Goal: Information Seeking & Learning: Learn about a topic

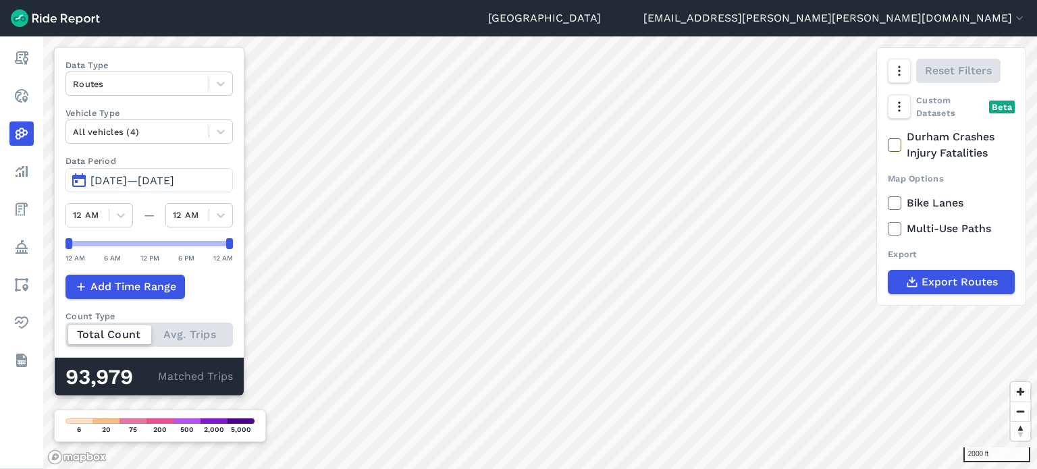
click at [36, 20] on img at bounding box center [55, 18] width 89 height 18
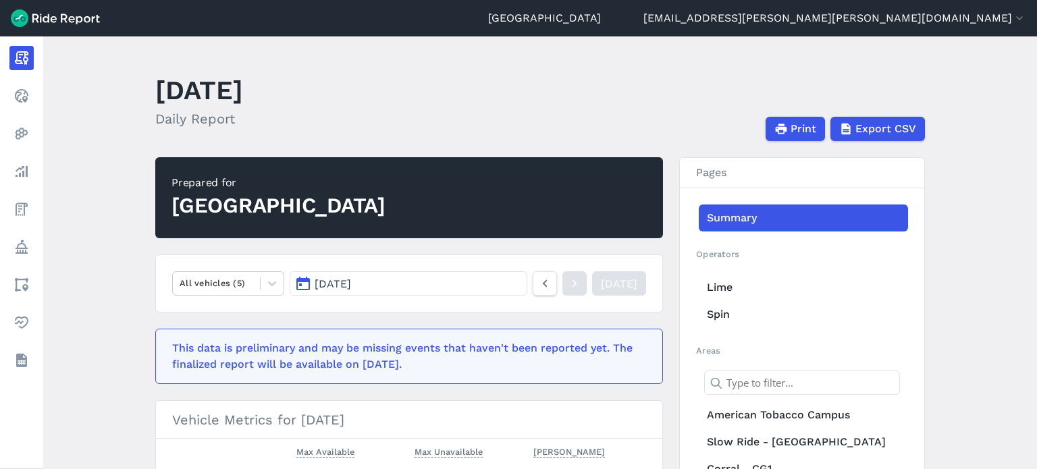
click at [351, 283] on span "[DATE]" at bounding box center [333, 284] width 36 height 13
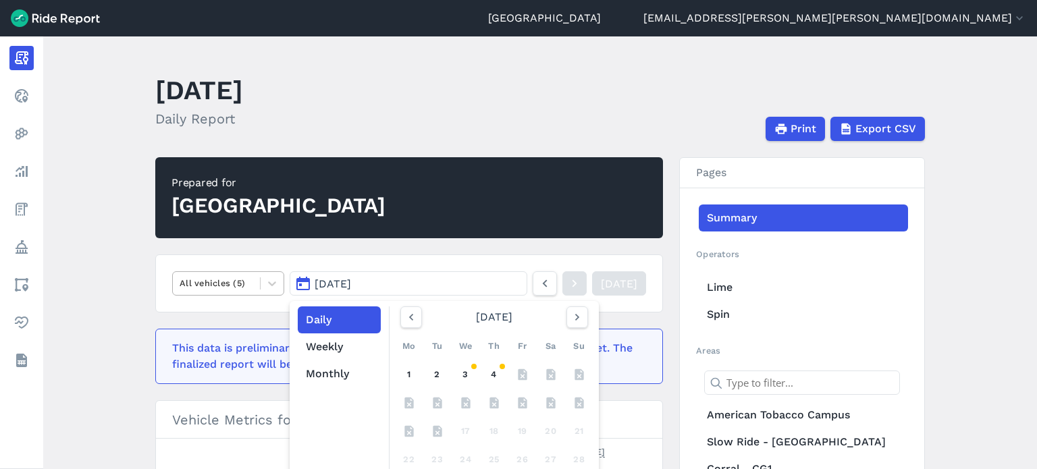
click at [253, 275] on div "All vehicles (5)" at bounding box center [216, 283] width 87 height 21
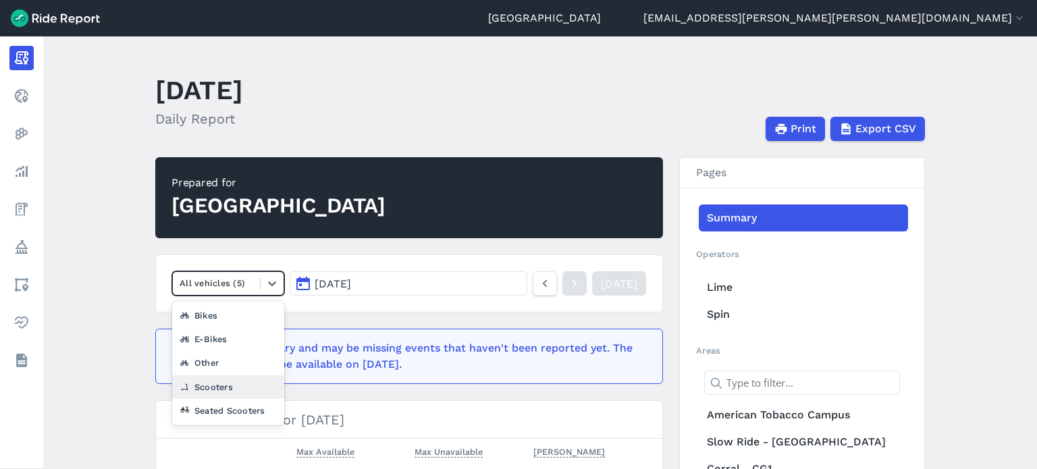
click at [221, 384] on div "Scooters" at bounding box center [228, 387] width 112 height 24
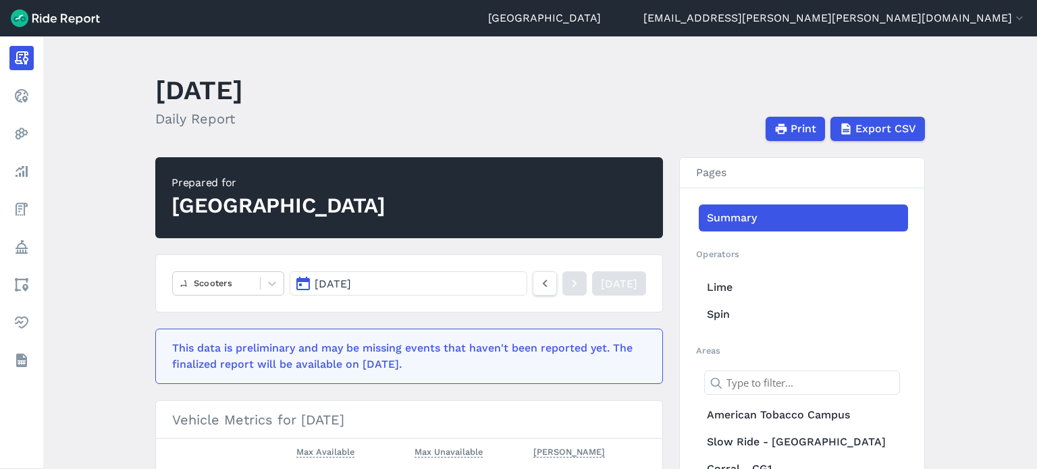
click at [399, 286] on button "[DATE]" at bounding box center [409, 283] width 238 height 24
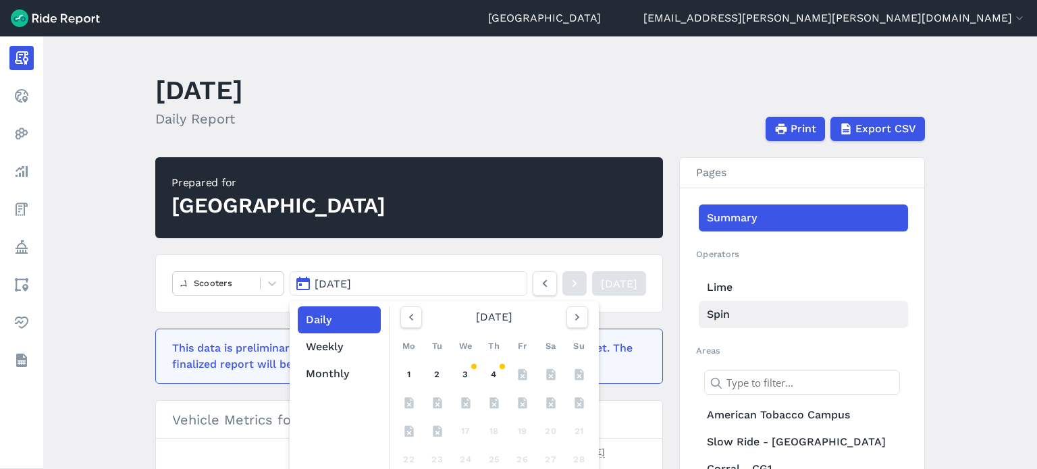
click at [731, 314] on link "Spin" at bounding box center [803, 314] width 209 height 27
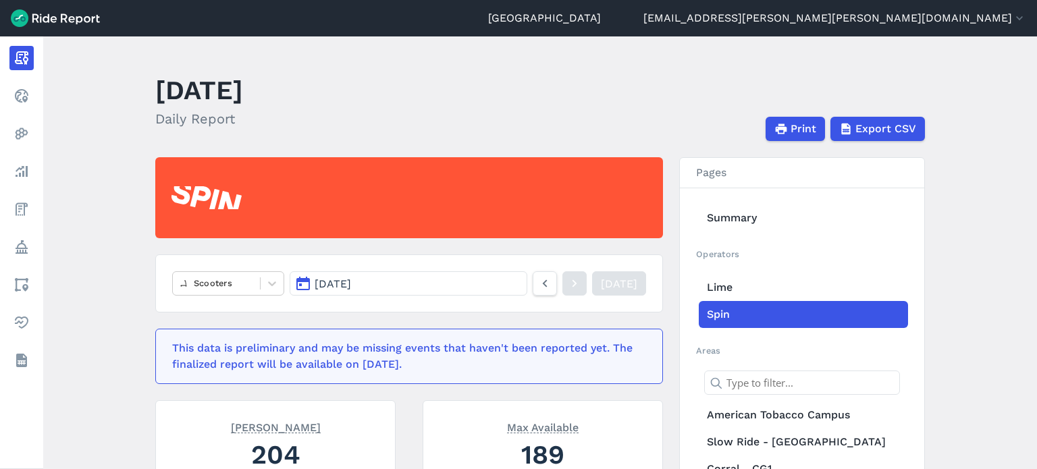
click at [351, 280] on span "[DATE]" at bounding box center [333, 284] width 36 height 13
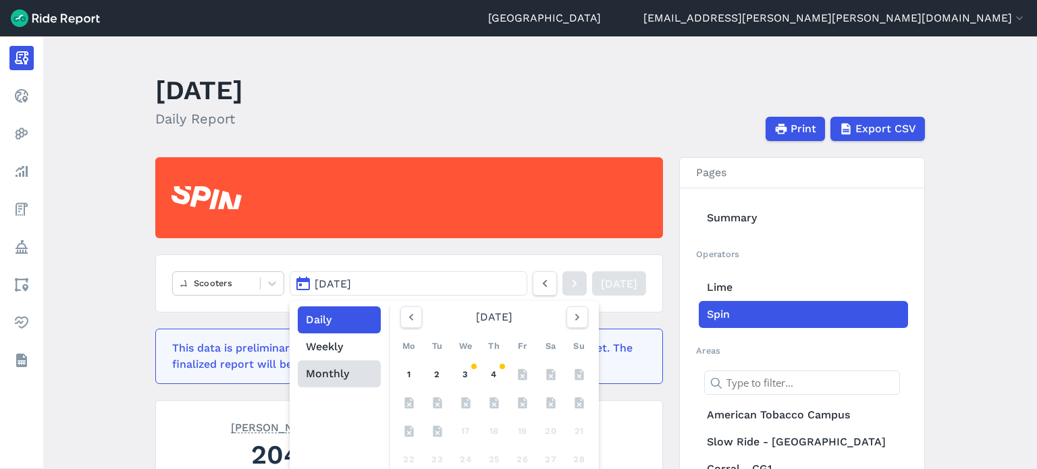
click at [338, 375] on button "Monthly" at bounding box center [339, 374] width 83 height 27
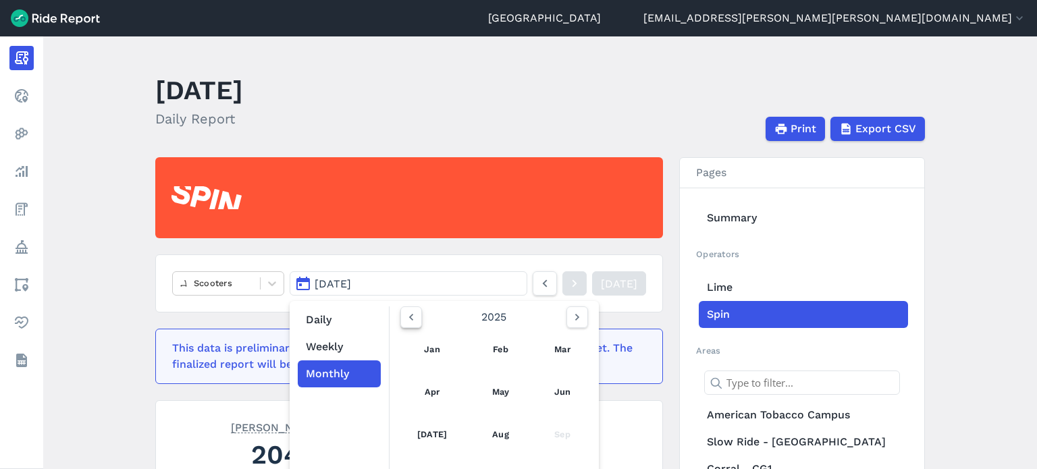
click at [411, 315] on icon "button" at bounding box center [411, 318] width 14 height 14
click at [498, 437] on link "Aug" at bounding box center [500, 435] width 47 height 32
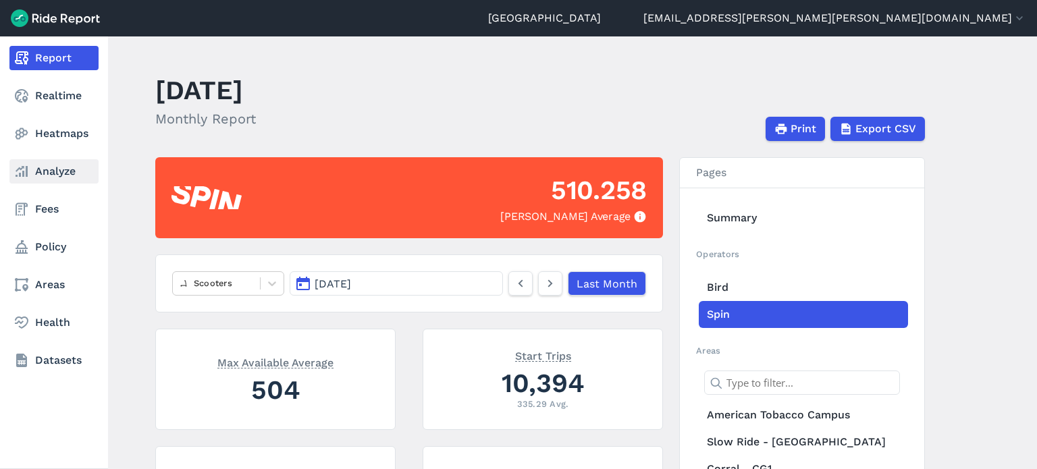
click at [43, 166] on link "Analyze" at bounding box center [53, 171] width 89 height 24
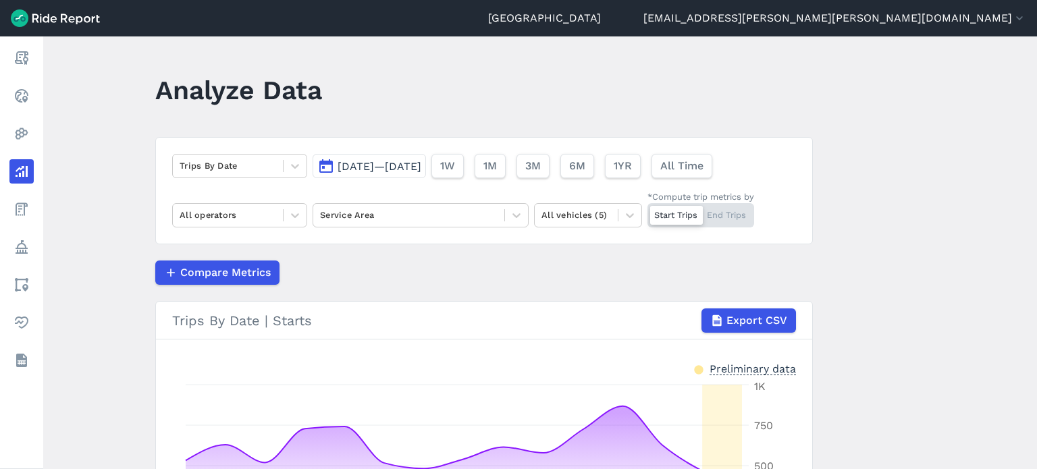
click at [377, 166] on span "[DATE]—[DATE]" at bounding box center [380, 166] width 84 height 13
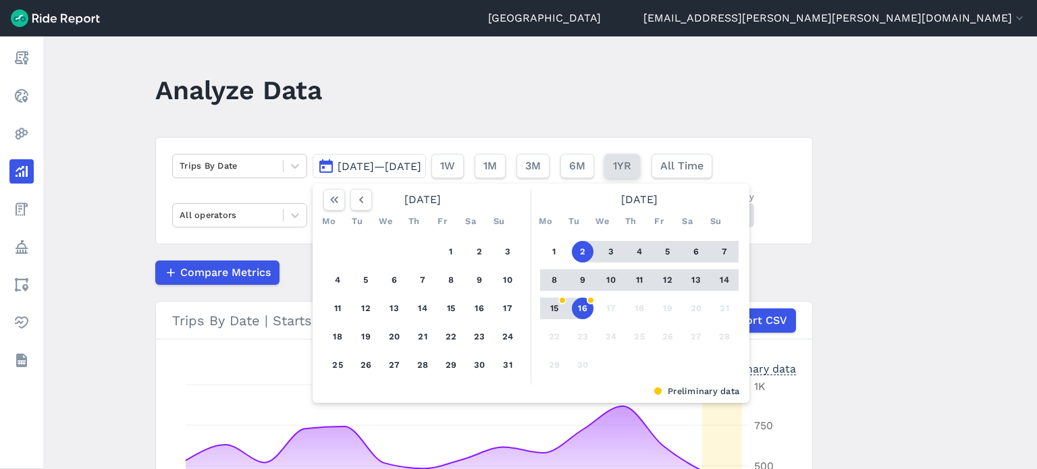
click at [631, 169] on span "1YR" at bounding box center [622, 166] width 18 height 16
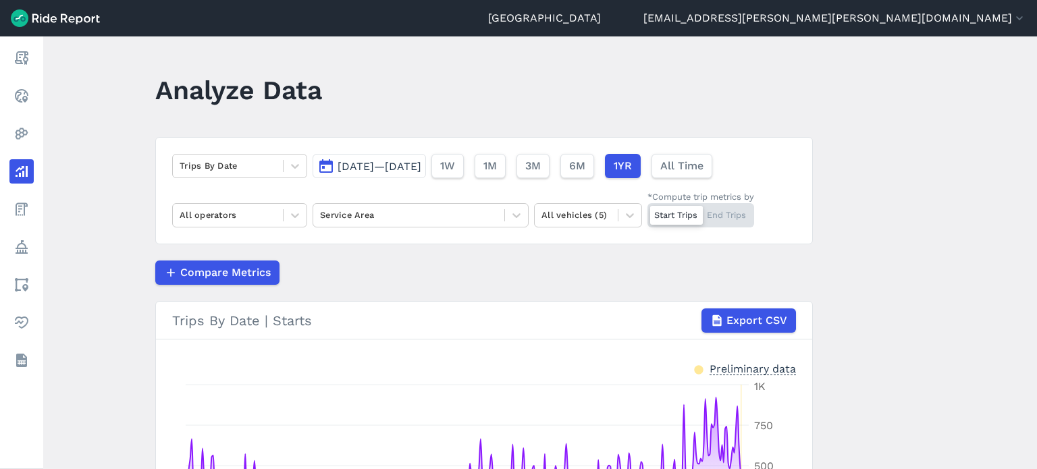
click at [384, 161] on span "[DATE]—[DATE]" at bounding box center [380, 166] width 84 height 13
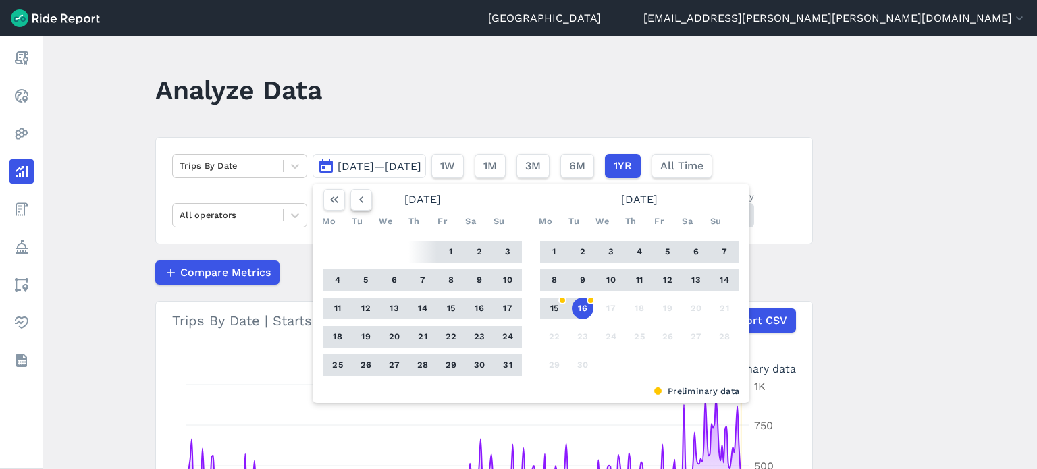
click at [357, 200] on icon "button" at bounding box center [362, 200] width 14 height 14
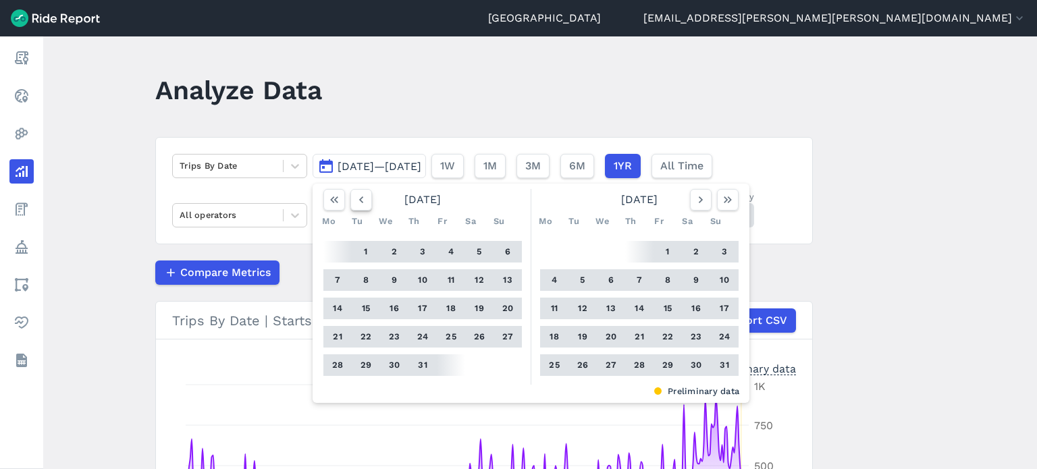
click at [357, 199] on icon "button" at bounding box center [362, 200] width 14 height 14
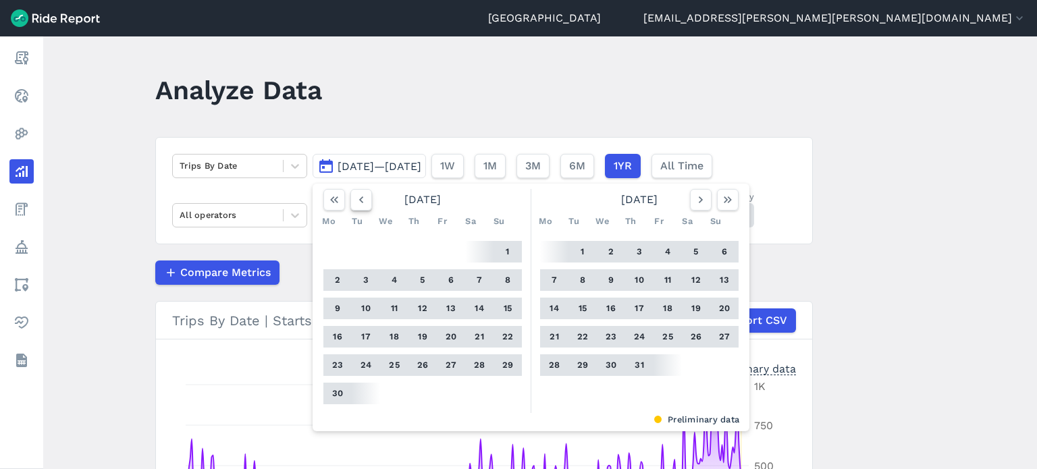
click at [357, 199] on icon "button" at bounding box center [362, 200] width 14 height 14
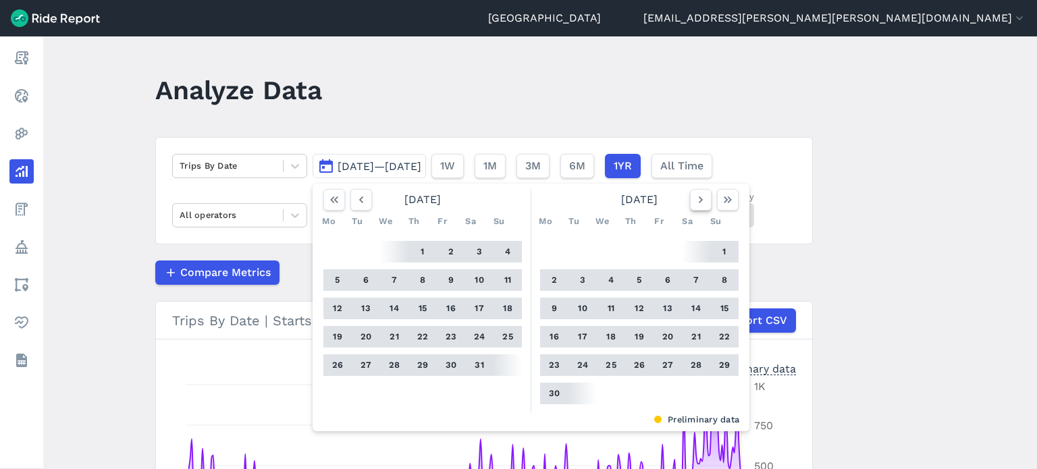
click at [701, 201] on icon "button" at bounding box center [701, 200] width 14 height 14
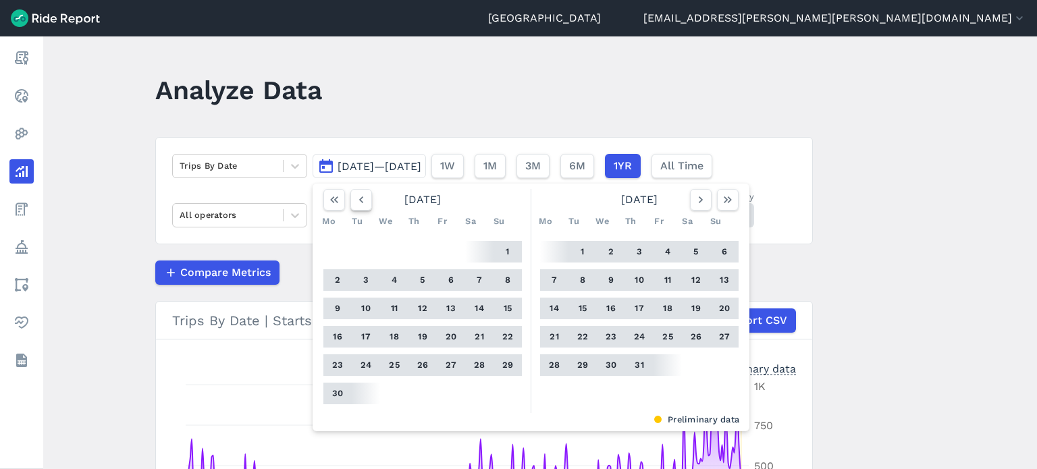
click at [369, 199] on button "button" at bounding box center [361, 200] width 22 height 22
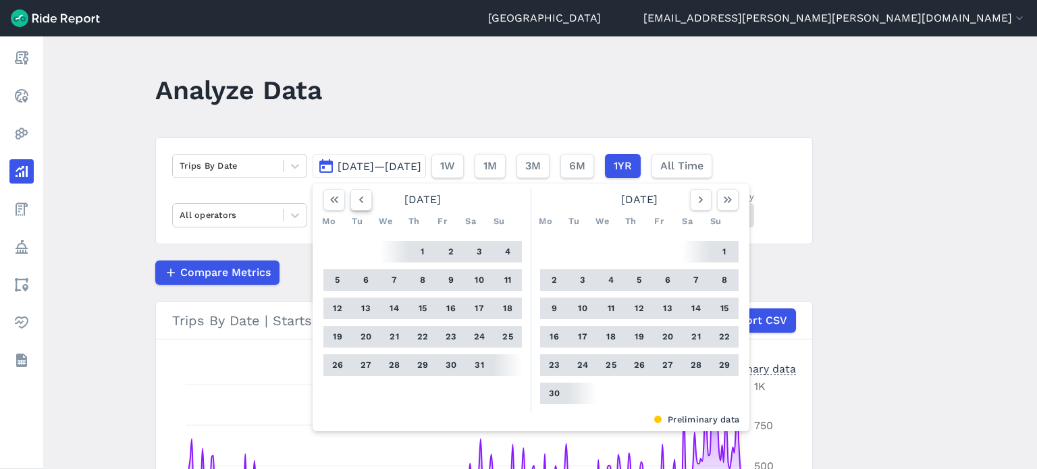
click at [366, 200] on button "button" at bounding box center [361, 200] width 22 height 22
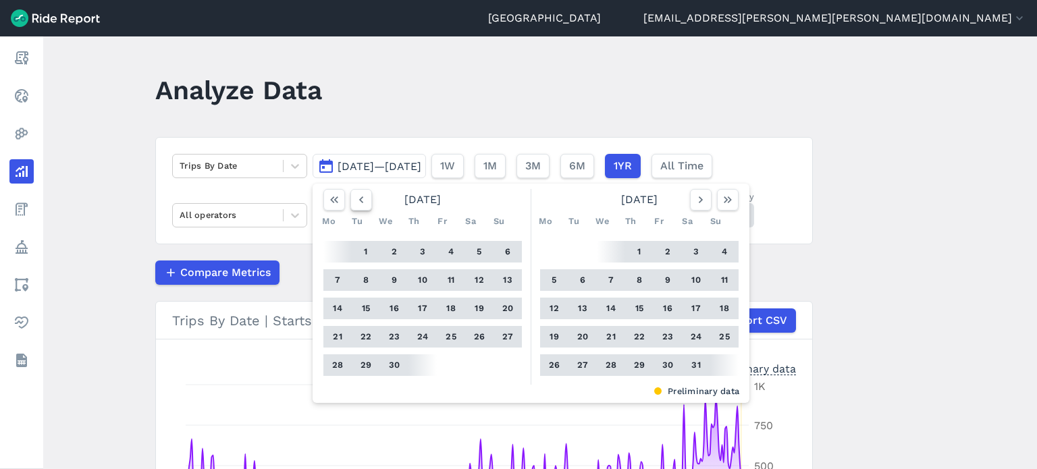
click at [366, 200] on button "button" at bounding box center [361, 200] width 22 height 22
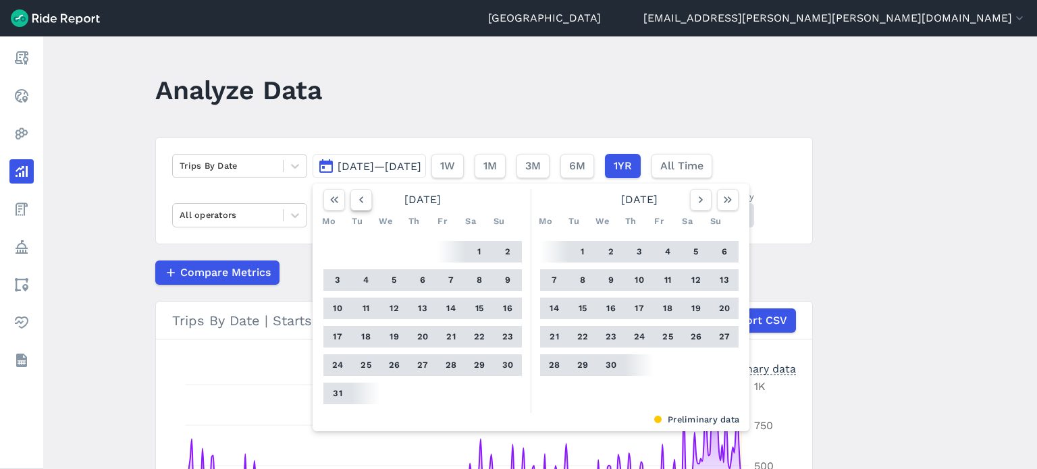
click at [366, 200] on button "button" at bounding box center [361, 200] width 22 height 22
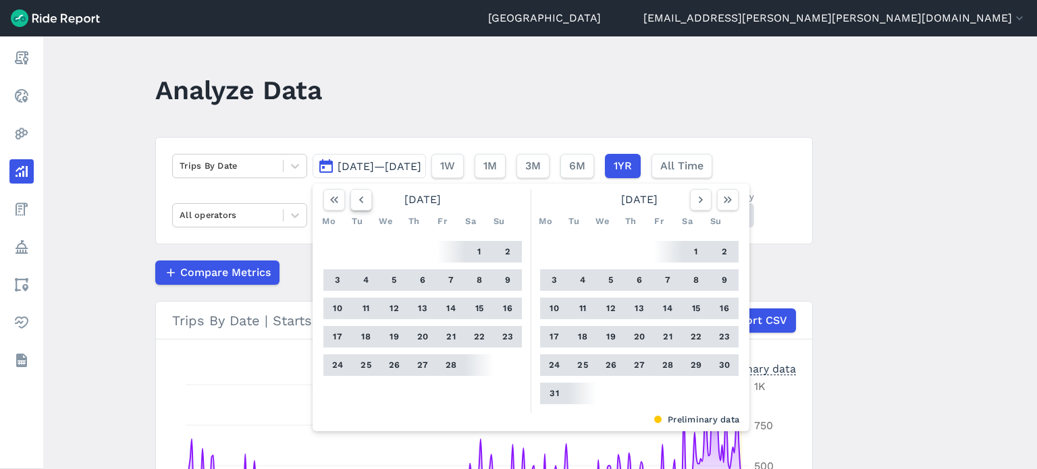
click at [366, 200] on button "button" at bounding box center [361, 200] width 22 height 22
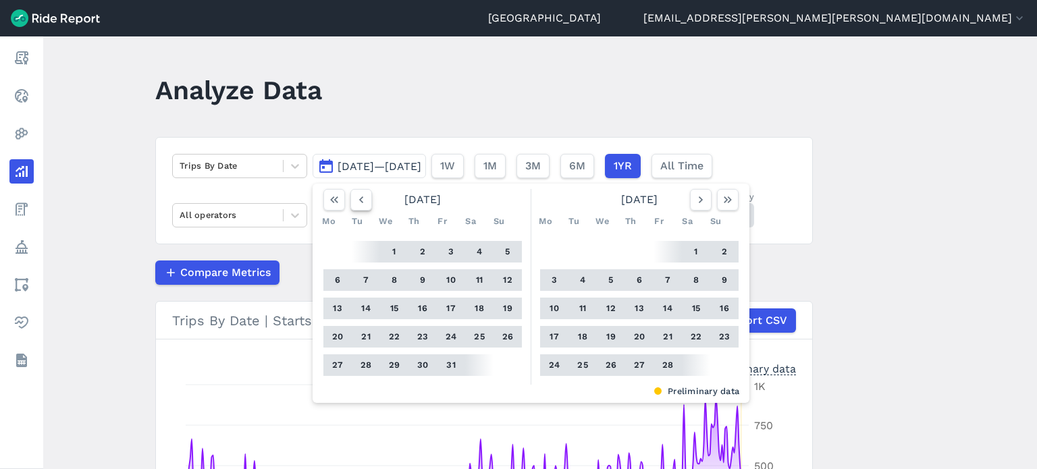
click at [366, 200] on button "button" at bounding box center [361, 200] width 22 height 22
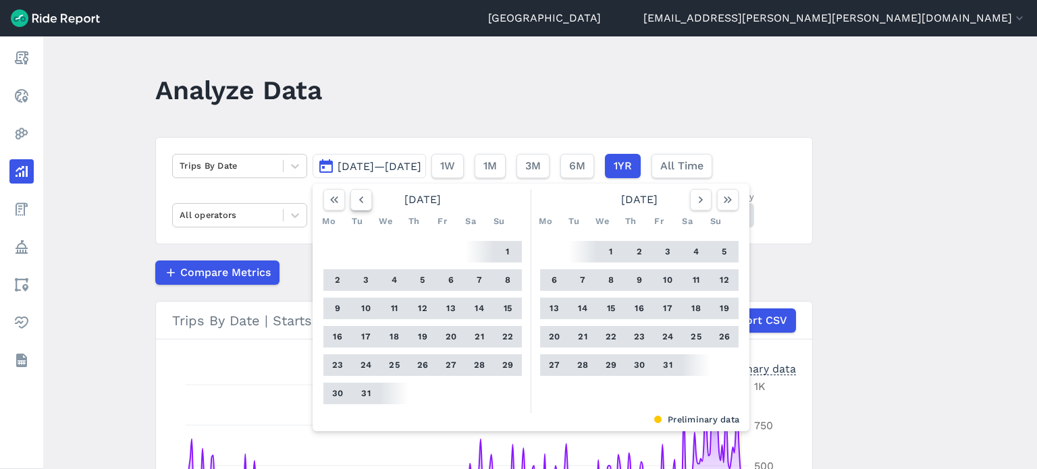
click at [366, 200] on button "button" at bounding box center [361, 200] width 22 height 22
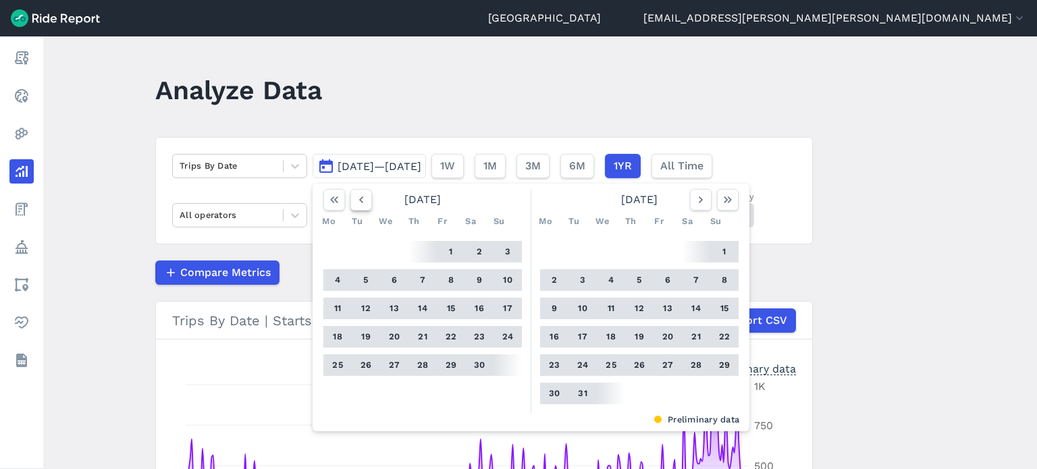
click at [366, 200] on button "button" at bounding box center [361, 200] width 22 height 22
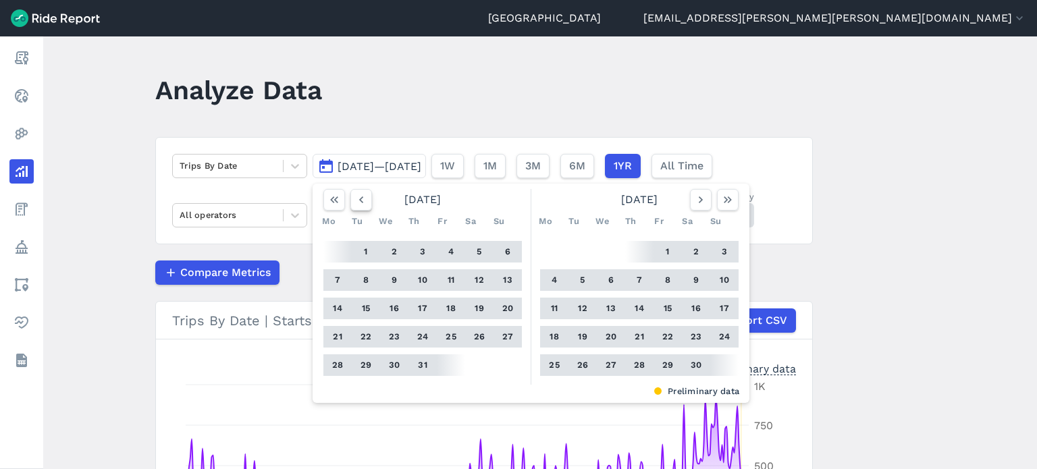
click at [366, 200] on button "button" at bounding box center [361, 200] width 22 height 22
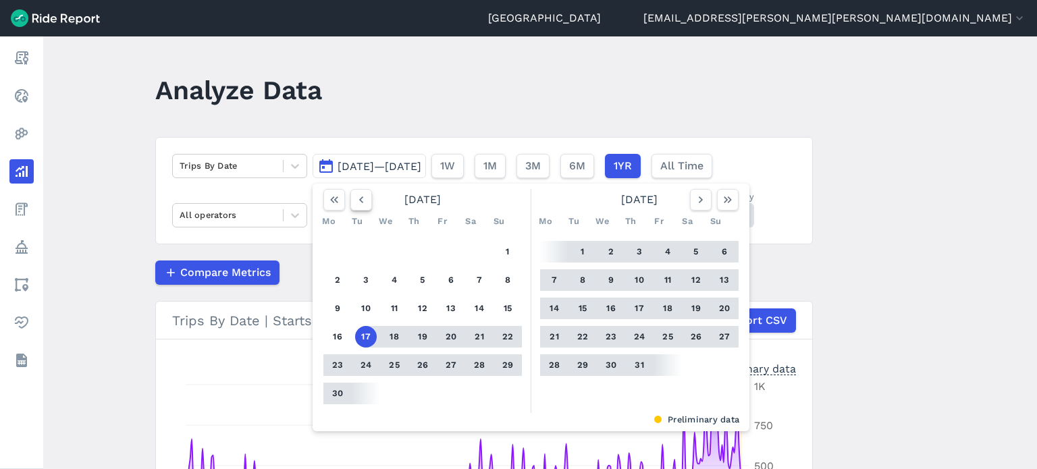
click at [366, 200] on button "button" at bounding box center [361, 200] width 22 height 22
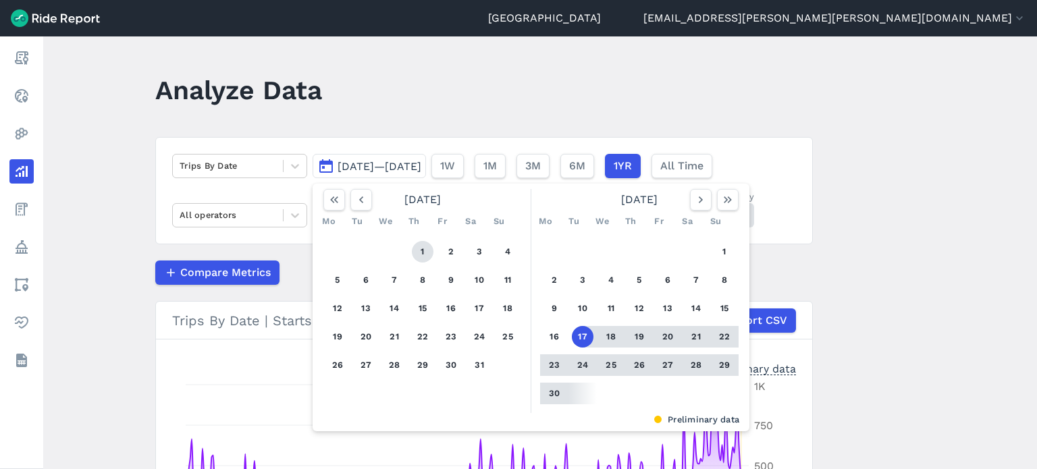
click at [415, 246] on button "1" at bounding box center [423, 252] width 22 height 22
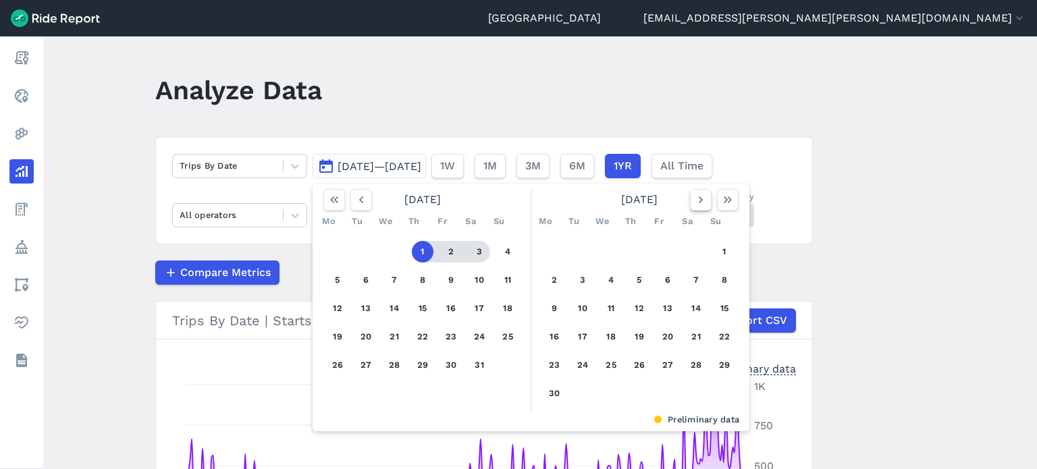
click at [696, 198] on icon "button" at bounding box center [701, 200] width 14 height 14
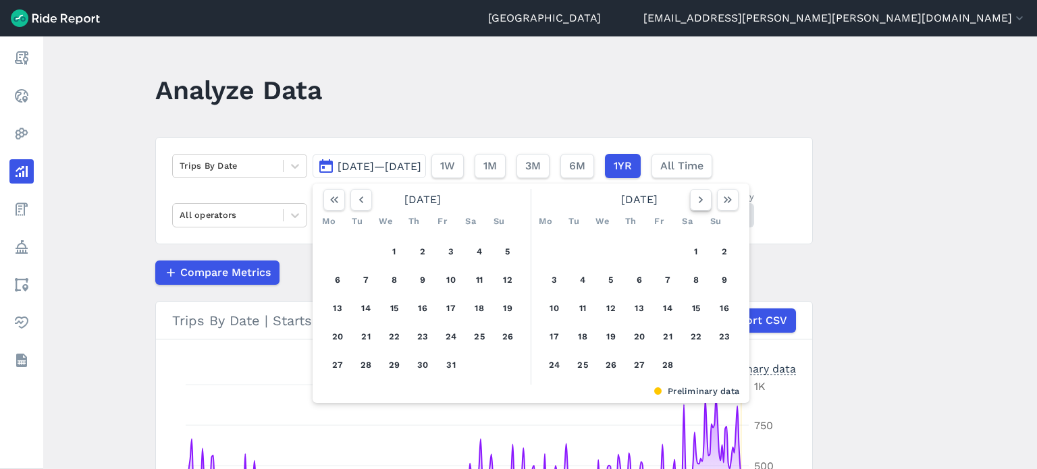
click at [696, 198] on icon "button" at bounding box center [701, 200] width 14 height 14
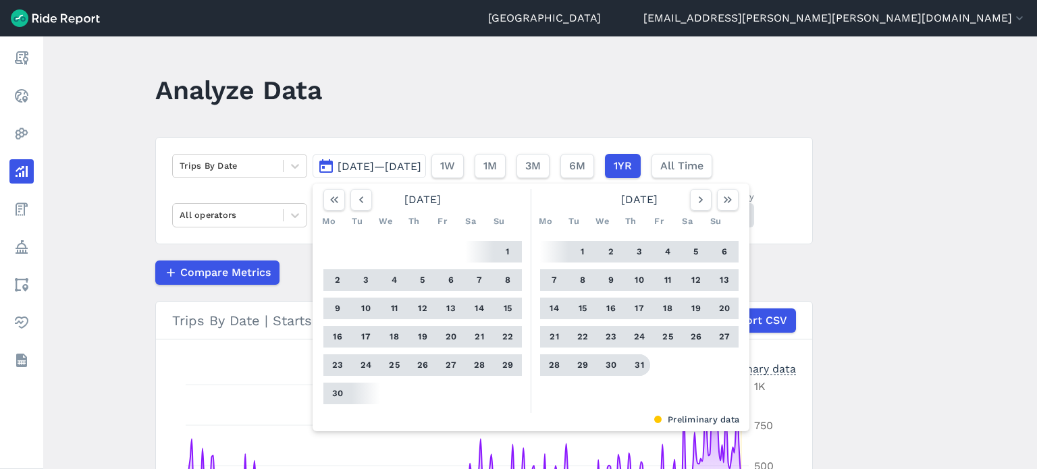
click at [639, 361] on button "31" at bounding box center [640, 366] width 22 height 22
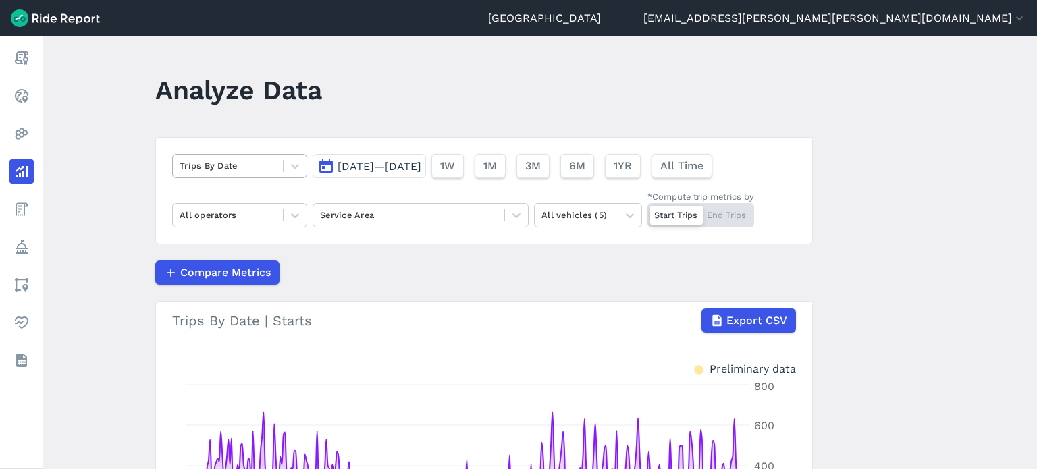
click at [251, 168] on div at bounding box center [228, 166] width 97 height 16
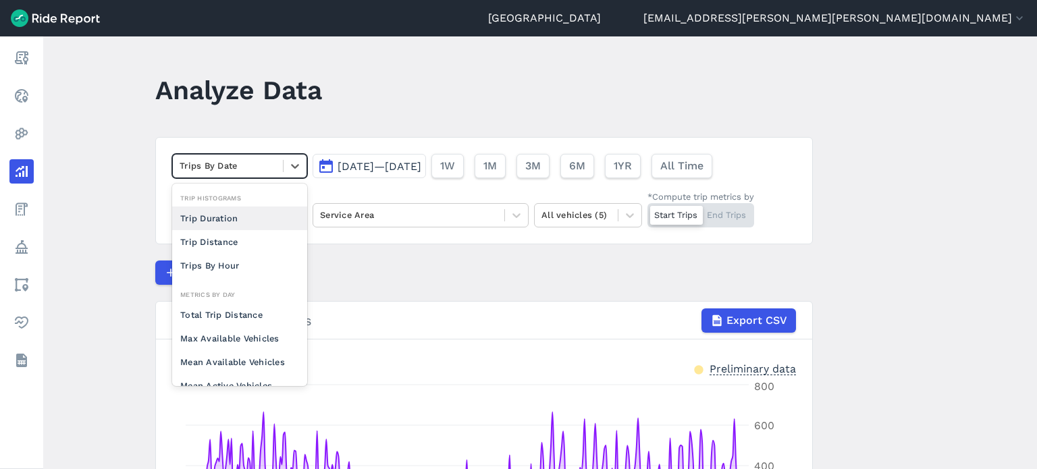
click at [235, 219] on div "Trip Duration" at bounding box center [239, 219] width 135 height 24
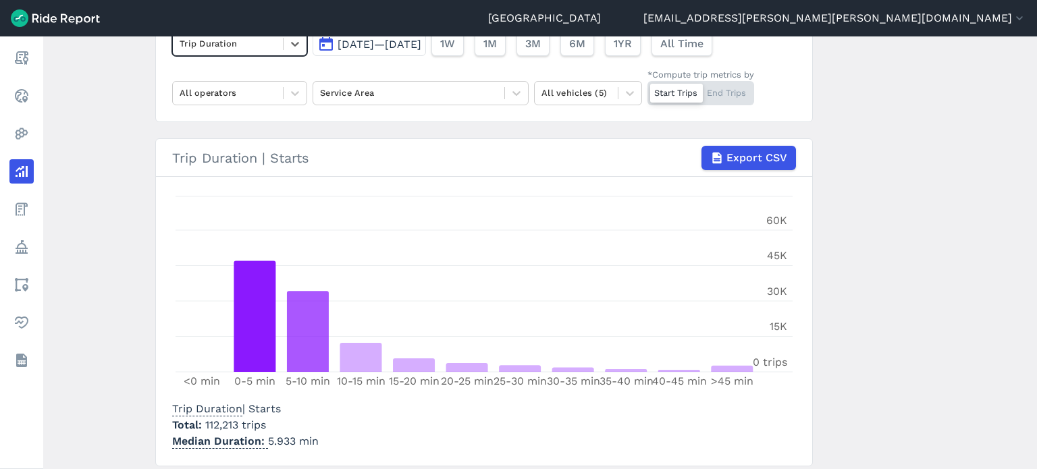
scroll to position [100, 0]
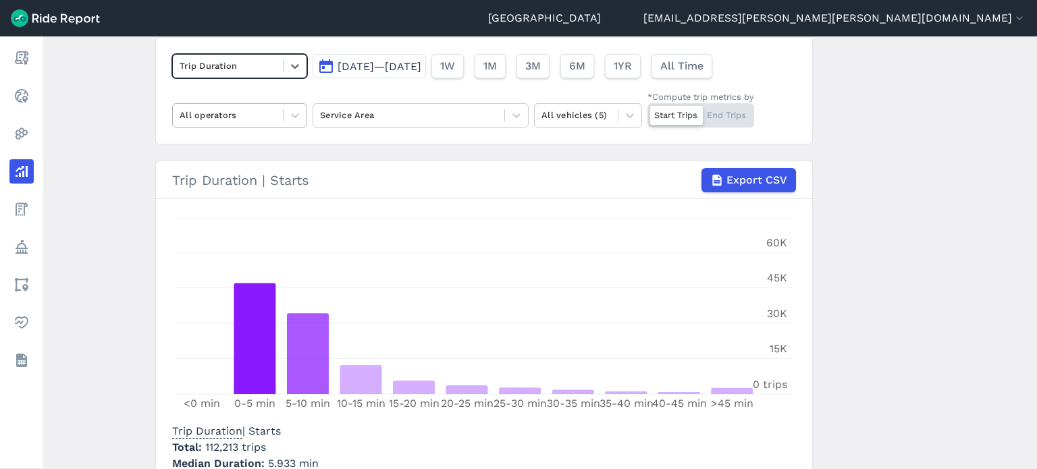
click at [228, 112] on div at bounding box center [228, 115] width 97 height 16
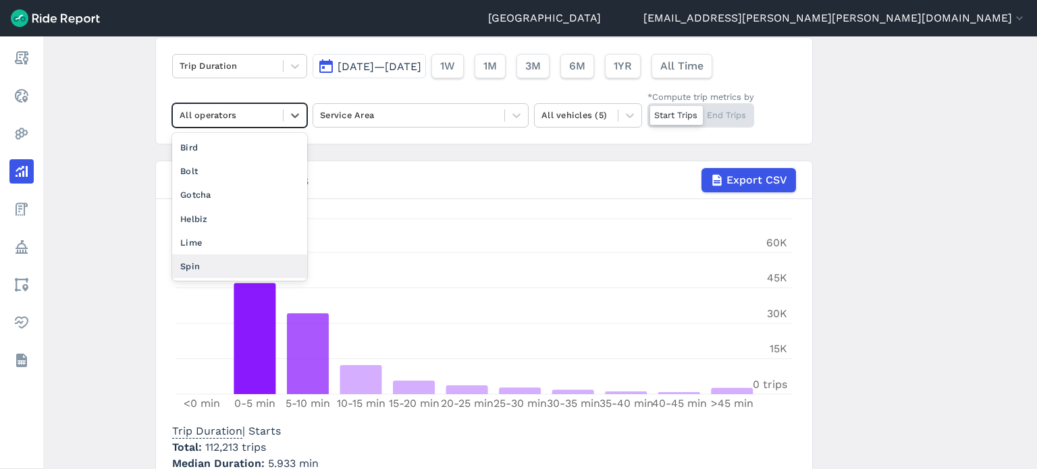
click at [208, 261] on div "Spin" at bounding box center [239, 267] width 135 height 24
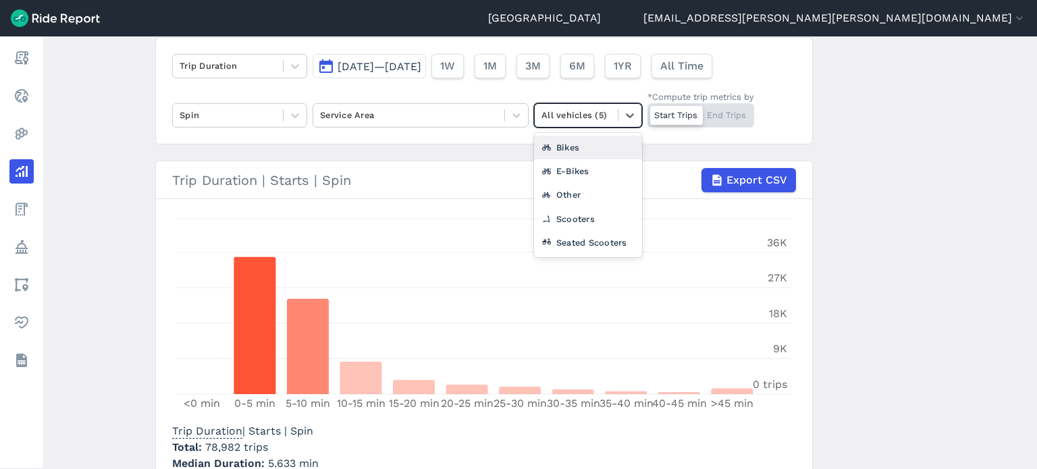
click at [605, 113] on div at bounding box center [577, 115] width 70 height 16
click at [600, 216] on div "Scooters" at bounding box center [588, 219] width 108 height 24
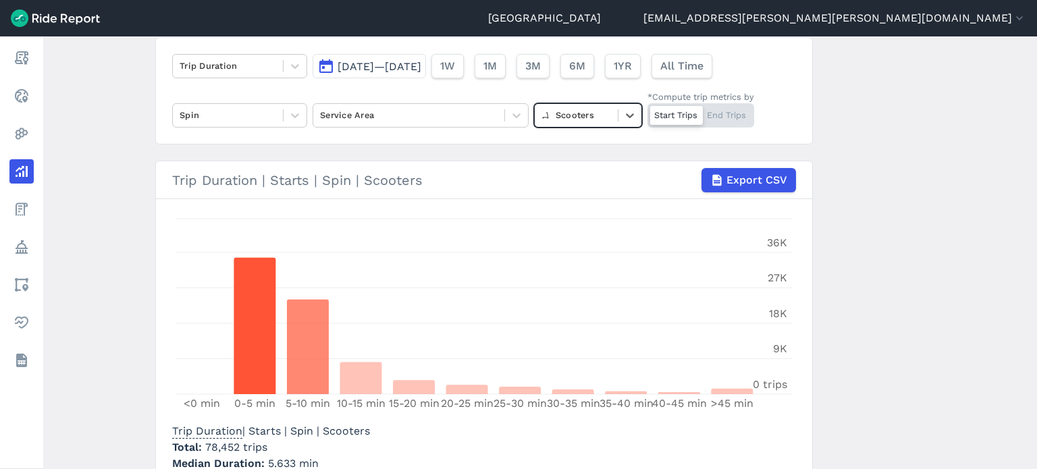
click at [918, 325] on main "Analyze Data Trip Duration [DATE]—[DATE] 1W 1M 3M 6M 1YR All Time Spin Service …" at bounding box center [540, 252] width 994 height 433
click at [930, 303] on main "Analyze Data Trip Duration [DATE]—[DATE] 1W 1M 3M 6M 1YR All Time Spin Service …" at bounding box center [540, 252] width 994 height 433
